Goal: Task Accomplishment & Management: Manage account settings

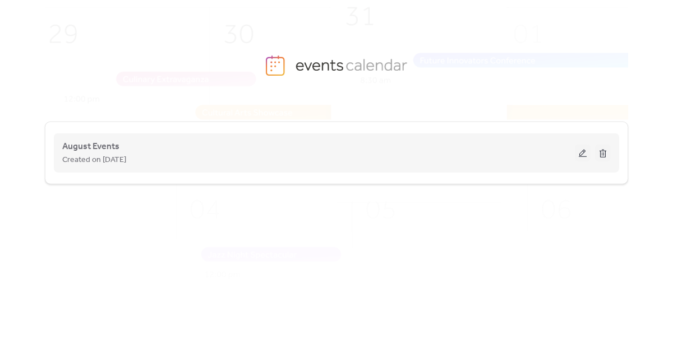
click at [579, 153] on button at bounding box center [583, 153] width 16 height 17
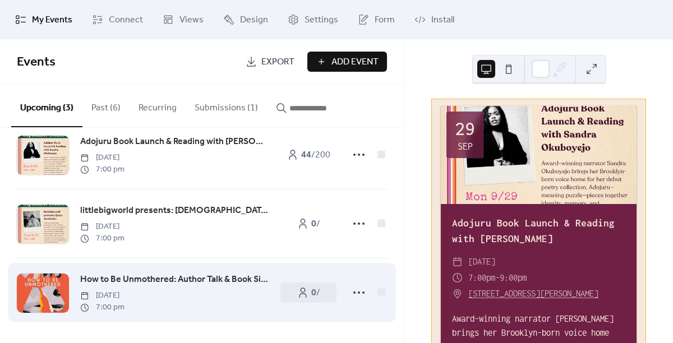
scroll to position [25, 0]
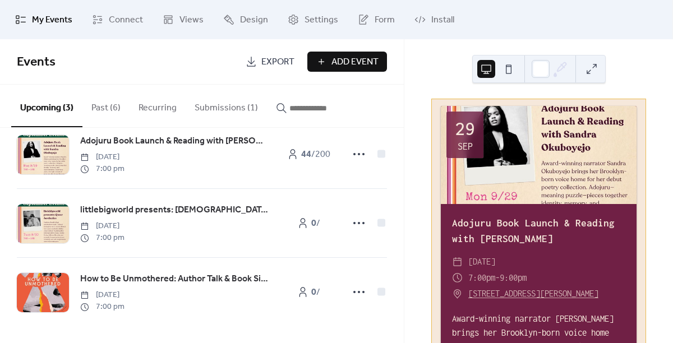
click at [242, 105] on button "Submissions (1)" at bounding box center [226, 105] width 81 height 41
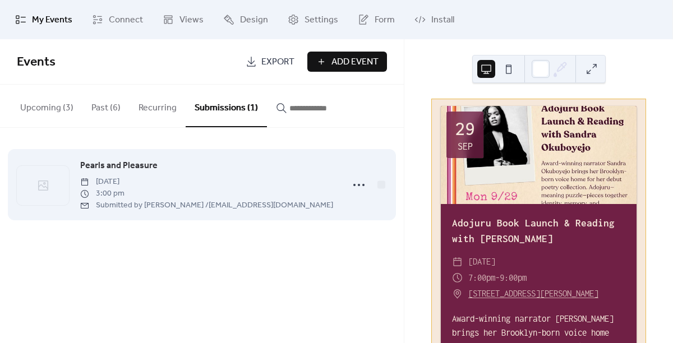
click at [135, 163] on span "Pearls and Pleasure" at bounding box center [118, 165] width 77 height 13
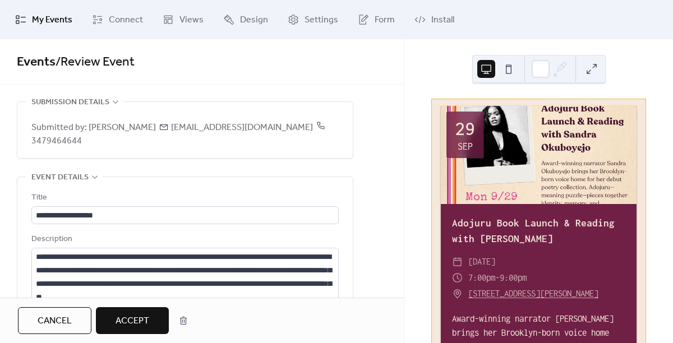
click at [51, 16] on span "My Events" at bounding box center [52, 19] width 40 height 13
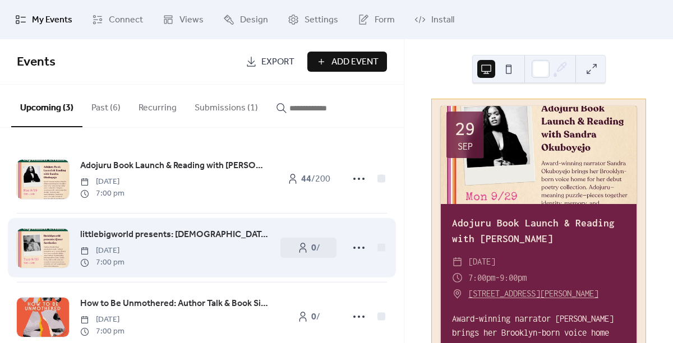
scroll to position [25, 0]
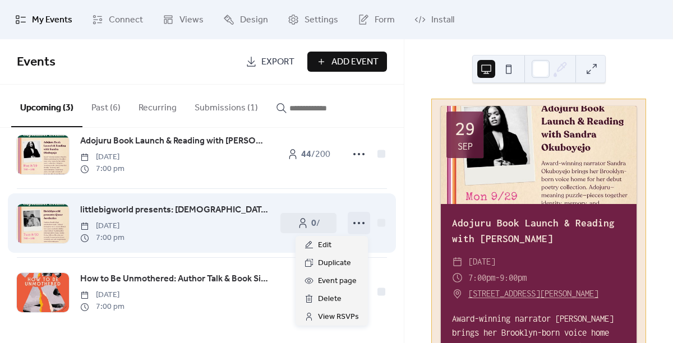
click at [352, 223] on icon at bounding box center [359, 223] width 18 height 18
click at [207, 209] on span "littlebigworld presents: [DEMOGRAPHIC_DATA] Aesthetics" at bounding box center [174, 210] width 189 height 13
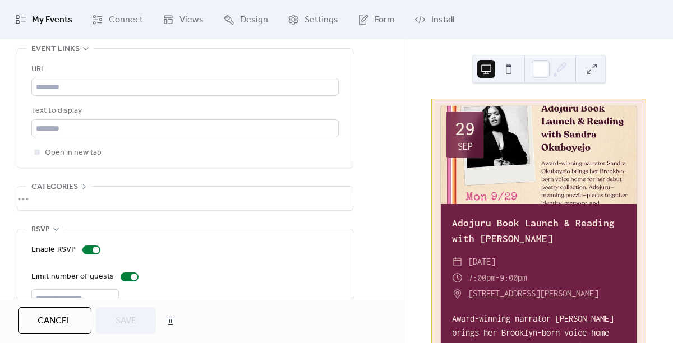
scroll to position [686, 0]
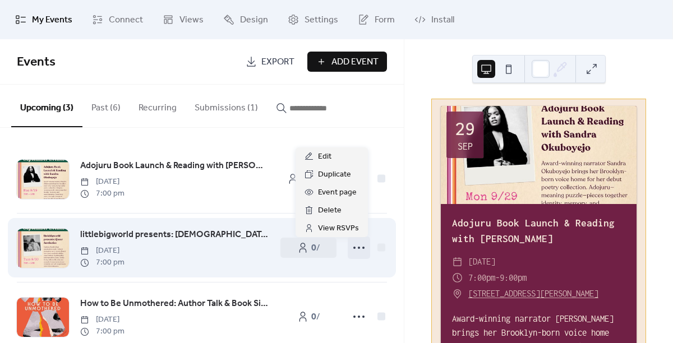
click at [353, 247] on circle at bounding box center [354, 248] width 2 height 2
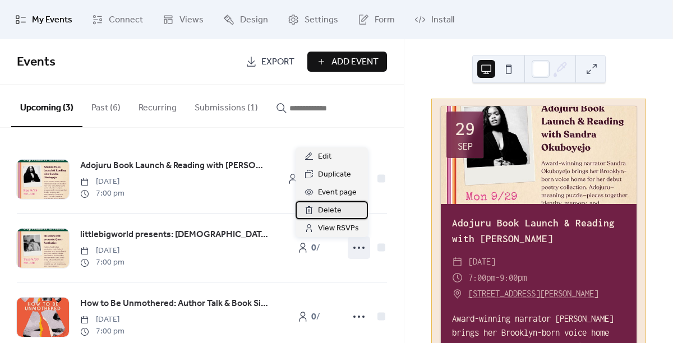
click at [330, 207] on span "Delete" at bounding box center [330, 210] width 24 height 13
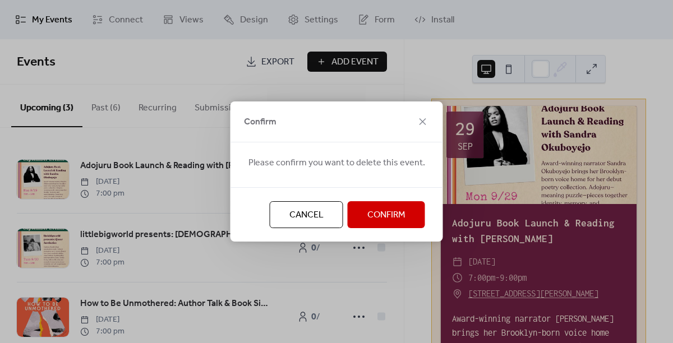
click at [377, 214] on span "Confirm" at bounding box center [386, 215] width 38 height 13
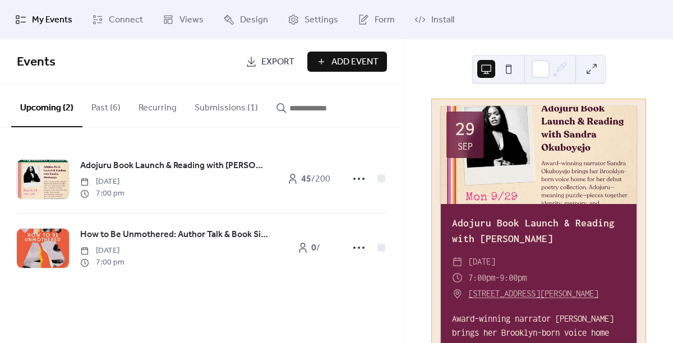
click at [110, 108] on button "Past (6)" at bounding box center [105, 105] width 47 height 41
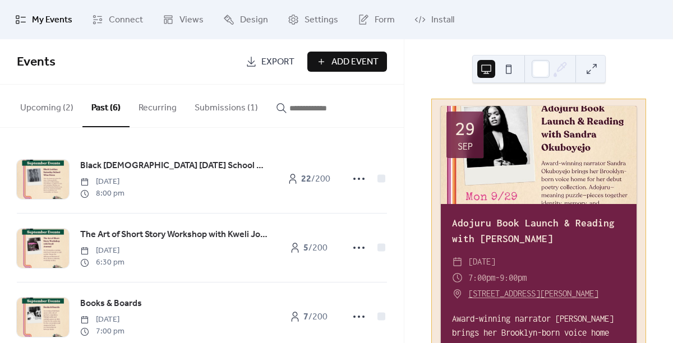
click at [47, 108] on button "Upcoming (2)" at bounding box center [46, 105] width 71 height 41
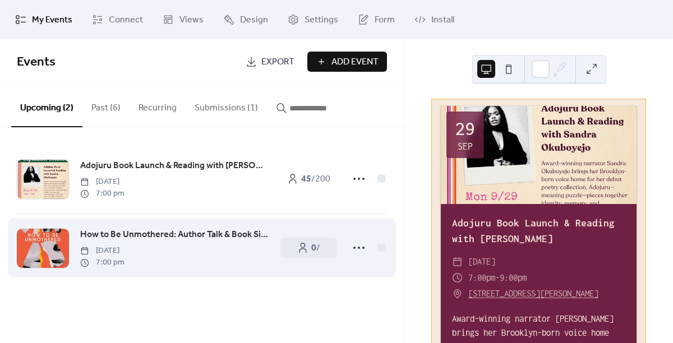
click at [152, 233] on span "How to Be Unmothered: Author Talk & Book Signing with [PERSON_NAME]" at bounding box center [174, 234] width 189 height 13
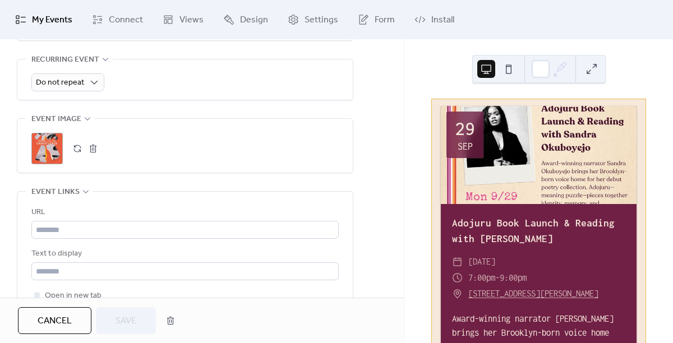
scroll to position [522, 0]
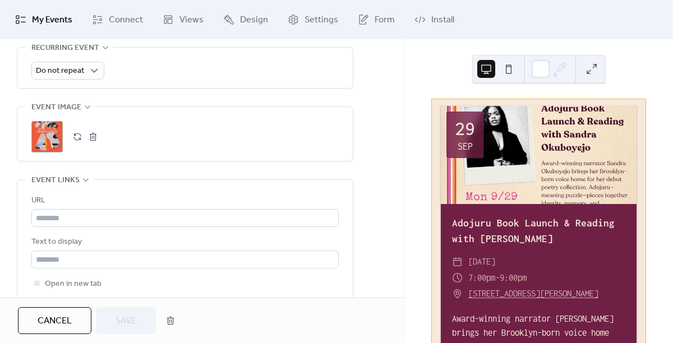
click at [49, 138] on div ";" at bounding box center [46, 136] width 31 height 31
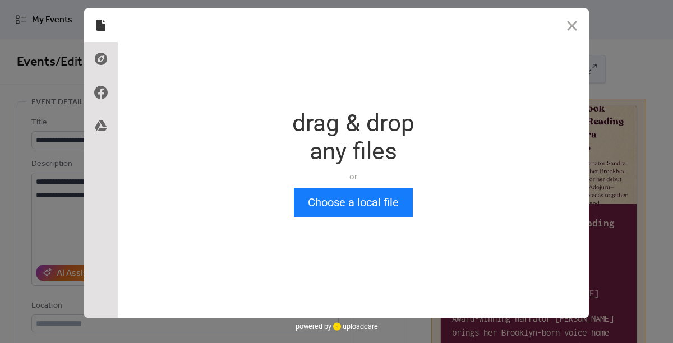
scroll to position [0, 0]
click at [570, 29] on button "Close" at bounding box center [572, 25] width 34 height 34
